Goal: Check status: Check status

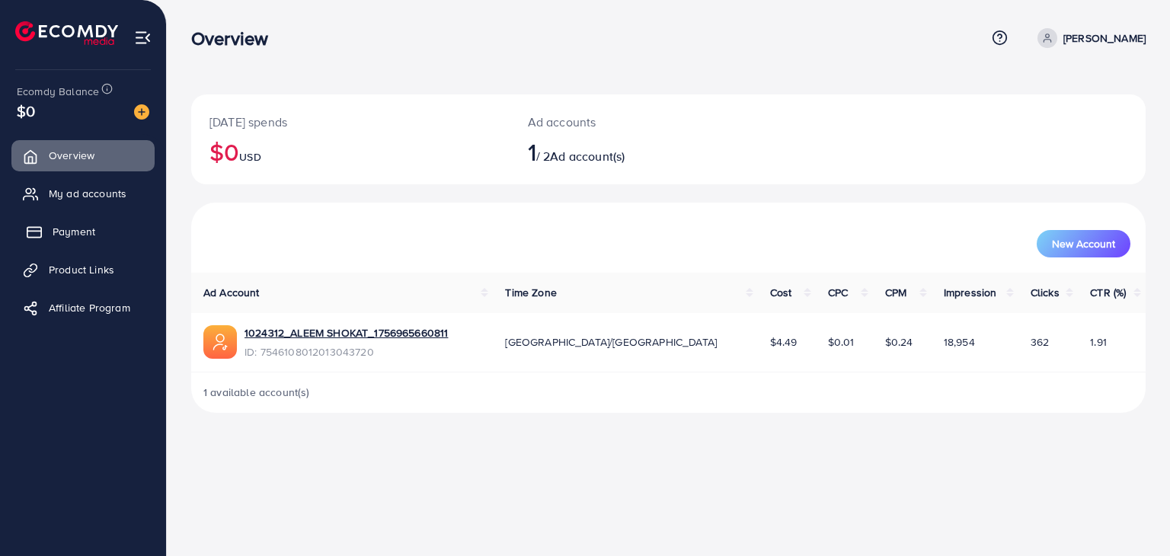
click at [85, 242] on link "Payment" at bounding box center [82, 231] width 143 height 30
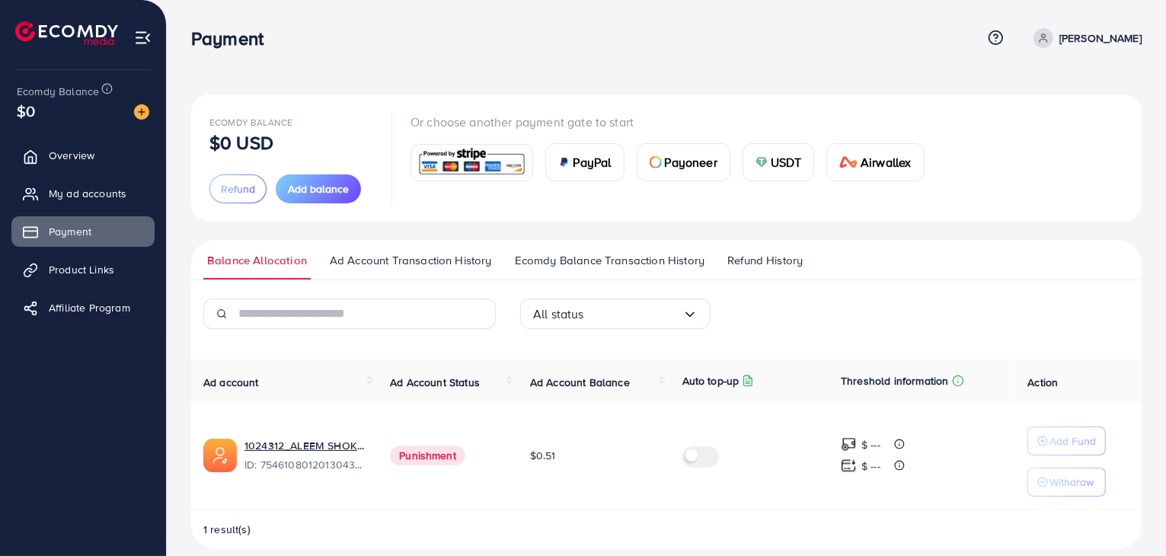
click at [417, 449] on span "Punishment" at bounding box center [427, 456] width 75 height 20
click at [740, 263] on span "Refund History" at bounding box center [765, 260] width 75 height 17
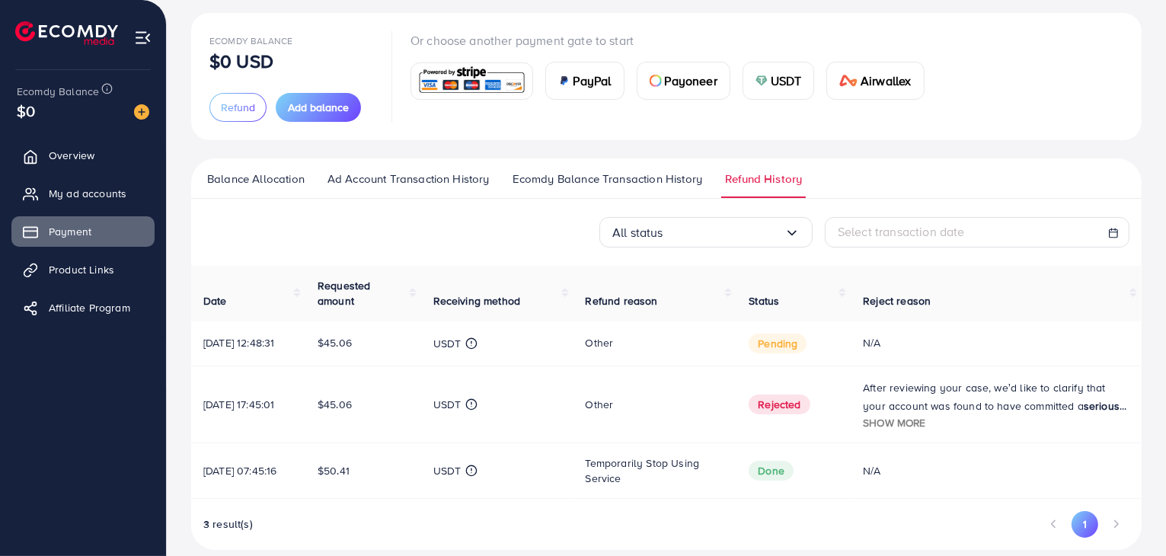
scroll to position [110, 0]
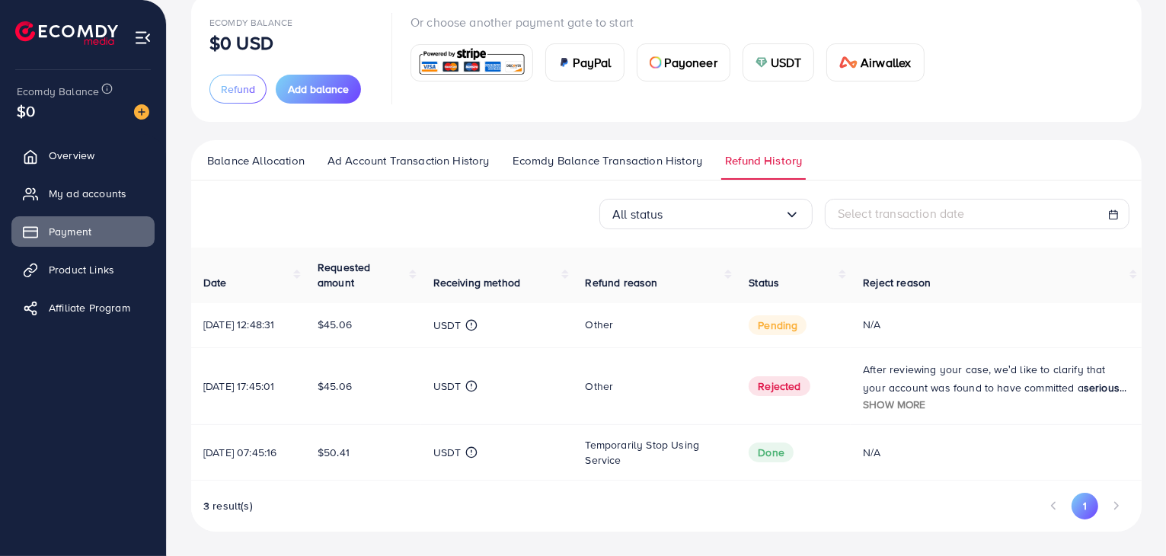
click at [347, 382] on span "$45.06" at bounding box center [335, 386] width 34 height 15
click at [331, 398] on td "$45.06" at bounding box center [364, 385] width 116 height 77
